Goal: Check status: Check status

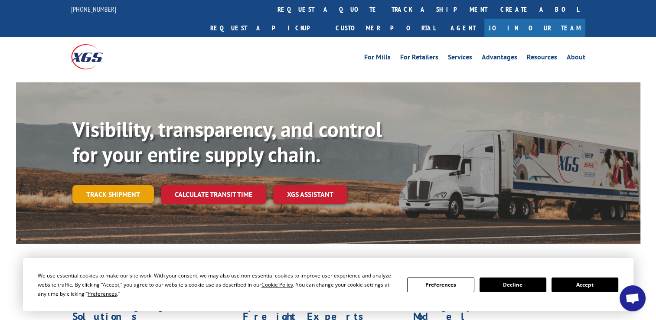
click at [123, 185] on link "Track shipment" at bounding box center [112, 194] width 81 height 18
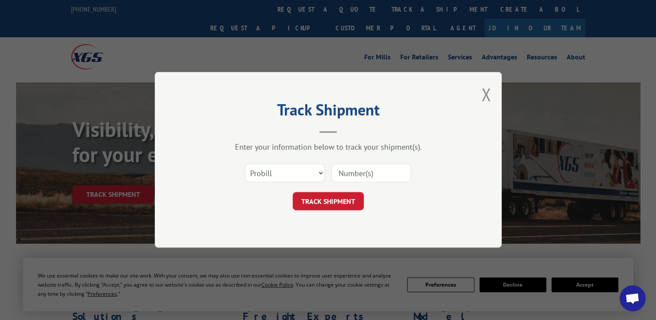
click at [373, 172] on input at bounding box center [371, 173] width 80 height 18
type input "3368714"
click at [351, 202] on button "TRACK SHIPMENT" at bounding box center [327, 201] width 71 height 18
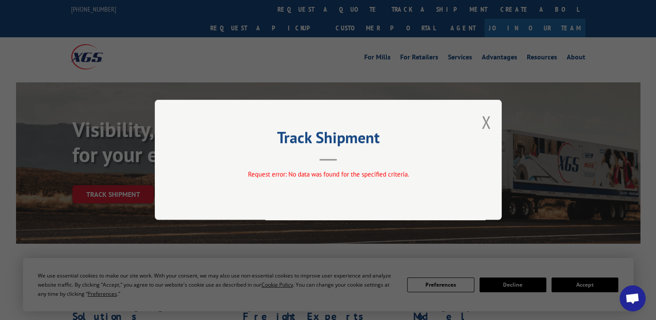
click at [493, 122] on div "Track Shipment Request error: No data was found for the specified criteria." at bounding box center [328, 160] width 347 height 120
click at [487, 124] on button "Close modal" at bounding box center [486, 121] width 10 height 23
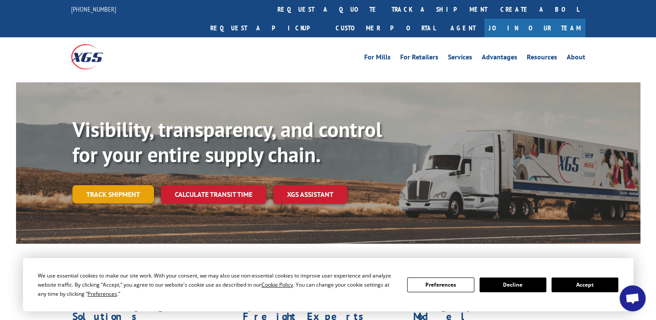
click at [145, 185] on link "Track shipment" at bounding box center [112, 194] width 81 height 18
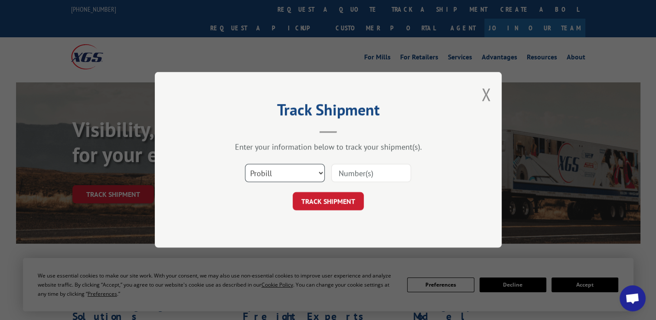
click at [315, 176] on select "Select category... Probill BOL PO" at bounding box center [285, 173] width 80 height 18
select select "bol"
click at [245, 164] on select "Select category... Probill BOL PO" at bounding box center [285, 173] width 80 height 18
click at [352, 180] on input at bounding box center [371, 173] width 80 height 18
type input "3368714"
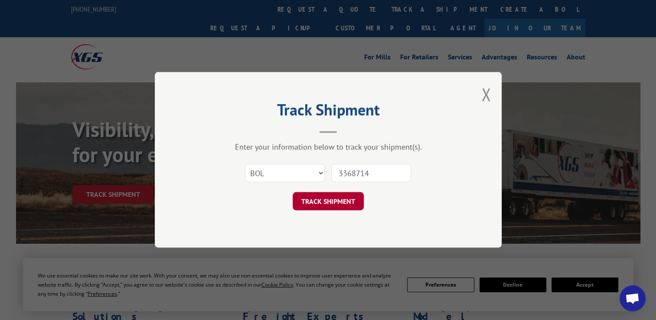
click at [351, 203] on button "TRACK SHIPMENT" at bounding box center [327, 201] width 71 height 18
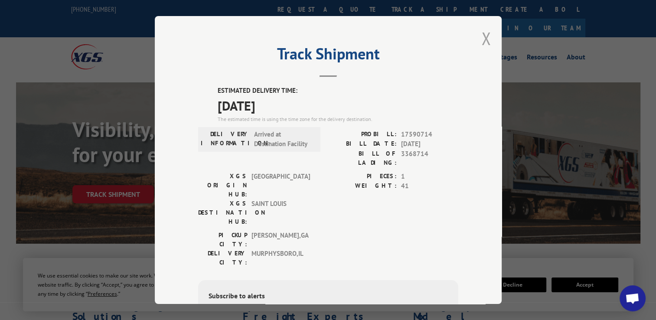
click at [481, 41] on button "Close modal" at bounding box center [486, 38] width 10 height 23
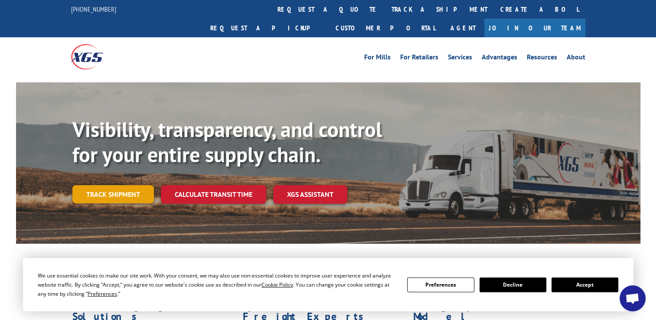
click at [132, 185] on link "Track shipment" at bounding box center [112, 194] width 81 height 18
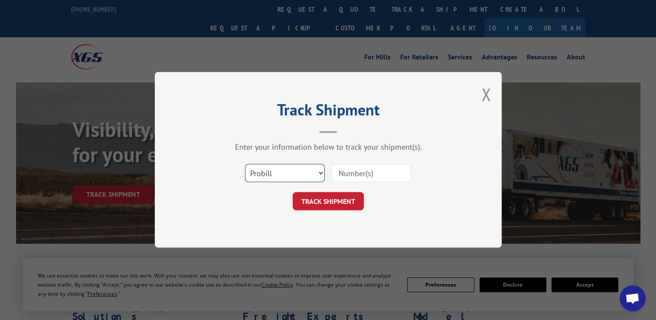
click at [319, 175] on select "Select category... Probill BOL PO" at bounding box center [285, 173] width 80 height 18
select select "bol"
click at [245, 164] on select "Select category... Probill BOL PO" at bounding box center [285, 173] width 80 height 18
click at [344, 180] on input at bounding box center [371, 173] width 80 height 18
type input "3368714"
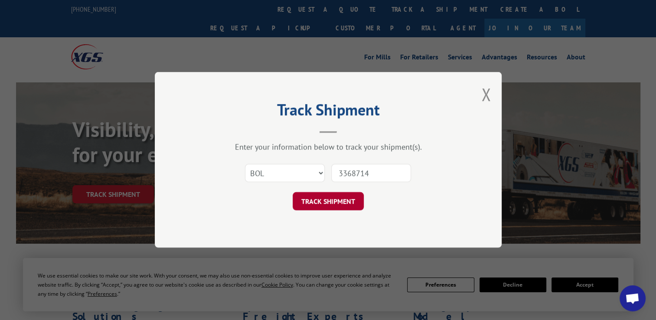
click at [340, 201] on button "TRACK SHIPMENT" at bounding box center [327, 201] width 71 height 18
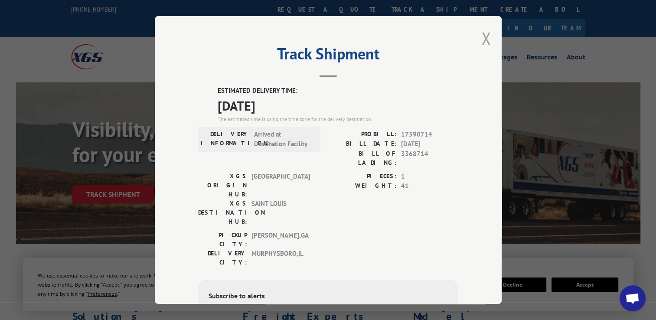
click at [484, 37] on button "Close modal" at bounding box center [486, 38] width 10 height 23
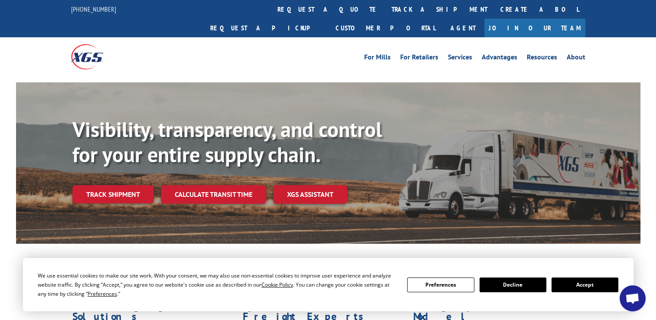
click at [592, 289] on button "Accept" at bounding box center [584, 284] width 67 height 15
